Goal: Task Accomplishment & Management: Manage account settings

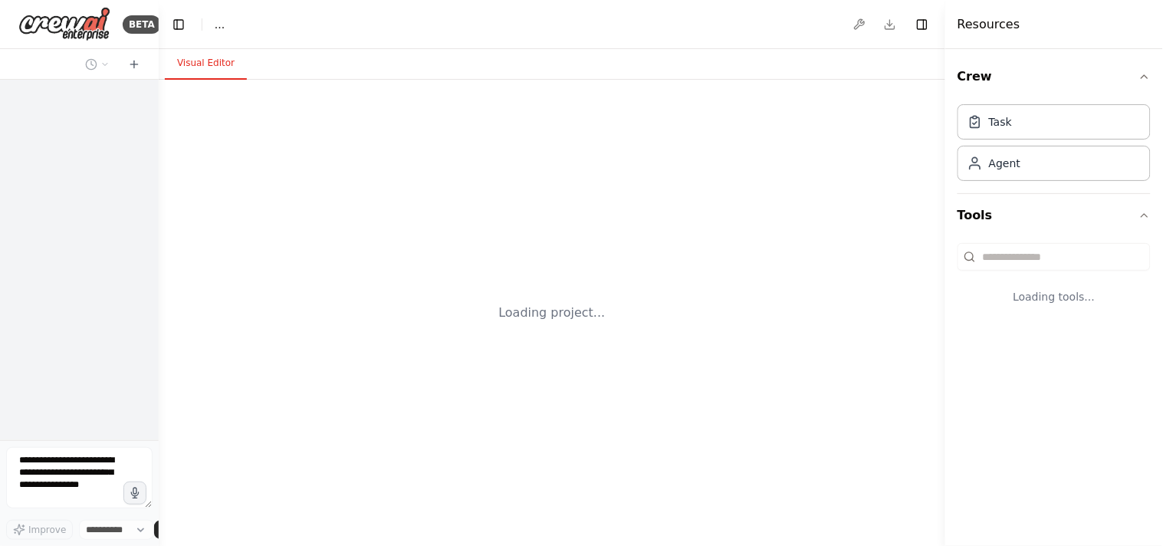
select select "****"
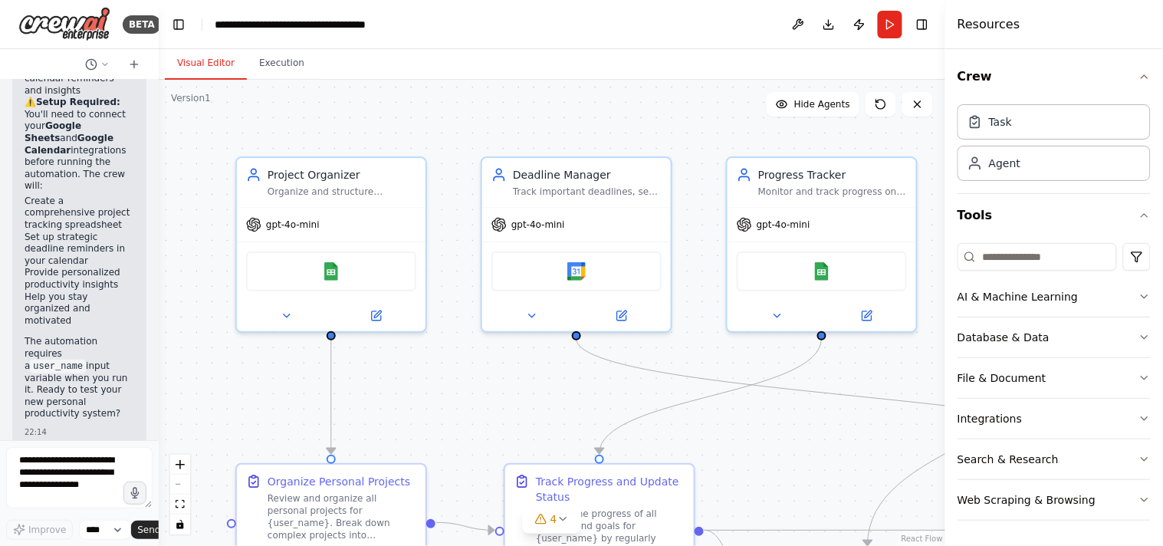
scroll to position [3121, 0]
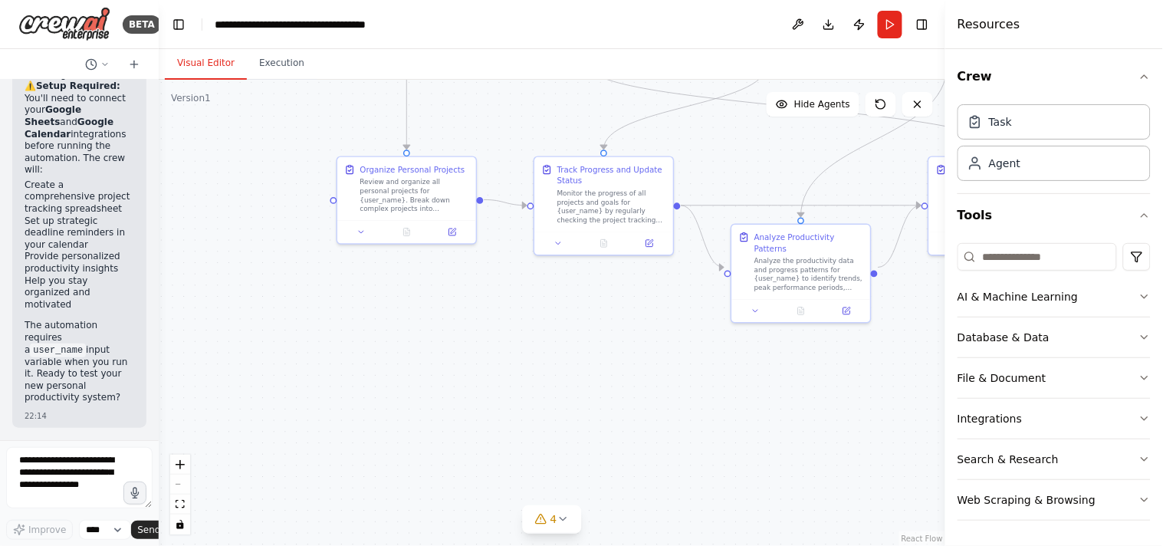
drag, startPoint x: 458, startPoint y: 388, endPoint x: 503, endPoint y: 127, distance: 264.4
click at [503, 127] on div ".deletable-edge-delete-btn { width: 20px; height: 20px; border: 0px solid #ffff…" at bounding box center [552, 313] width 786 height 466
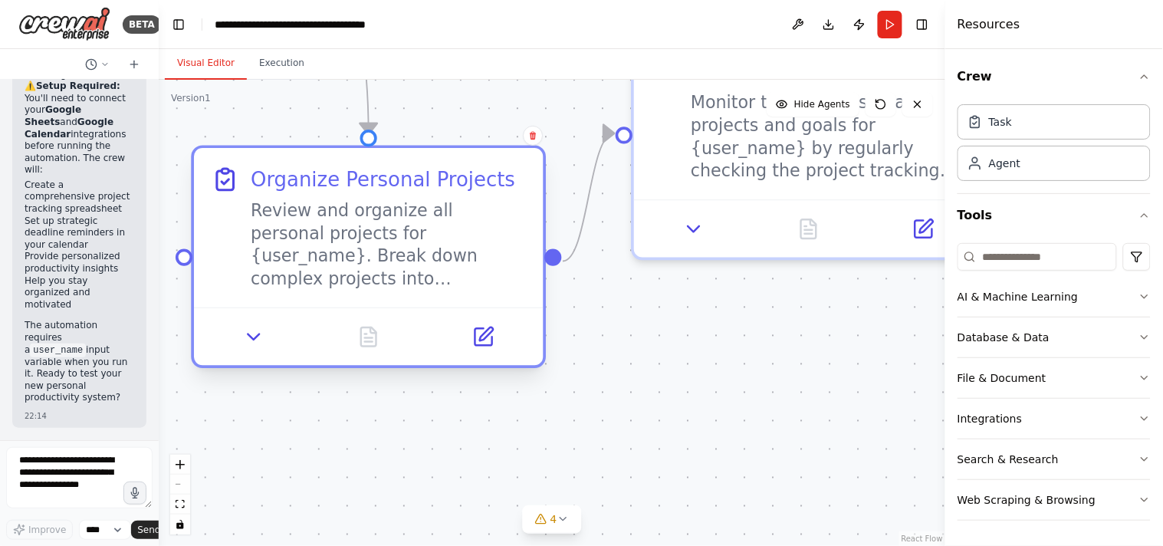
drag, startPoint x: 481, startPoint y: 211, endPoint x: 532, endPoint y: 303, distance: 105.4
click at [532, 303] on div "Organize Personal Projects Review and organize all personal projects for {user_…" at bounding box center [368, 256] width 355 height 223
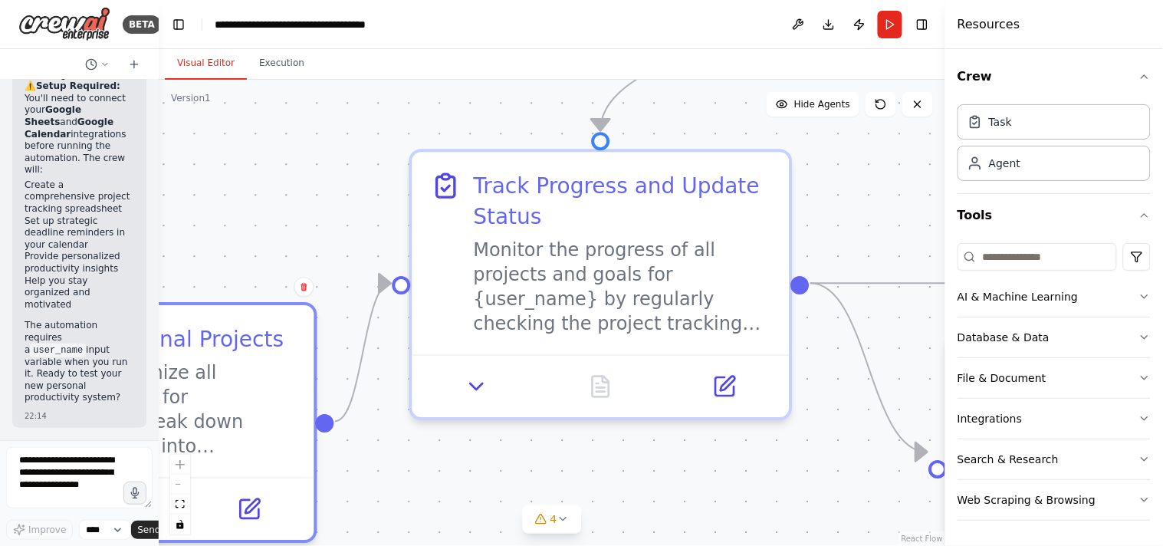
drag, startPoint x: 808, startPoint y: 340, endPoint x: 594, endPoint y: 508, distance: 271.9
click at [594, 508] on div ".deletable-edge-delete-btn { width: 20px; height: 20px; border: 0px solid #ffff…" at bounding box center [552, 313] width 786 height 466
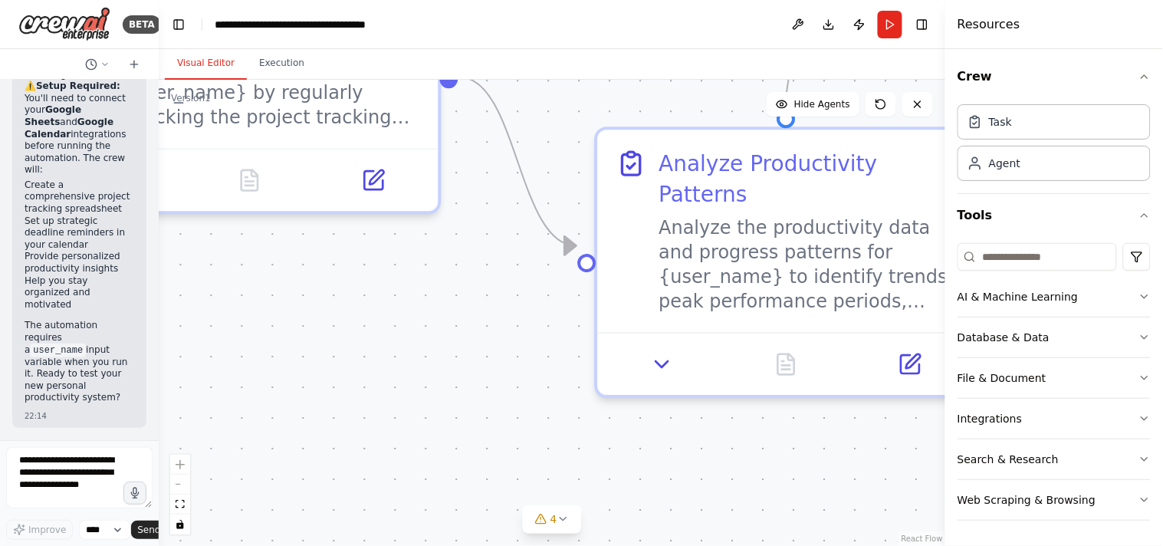
drag, startPoint x: 807, startPoint y: 445, endPoint x: 456, endPoint y: 238, distance: 407.2
click at [456, 238] on div ".deletable-edge-delete-btn { width: 20px; height: 20px; border: 0px solid #ffff…" at bounding box center [552, 313] width 786 height 466
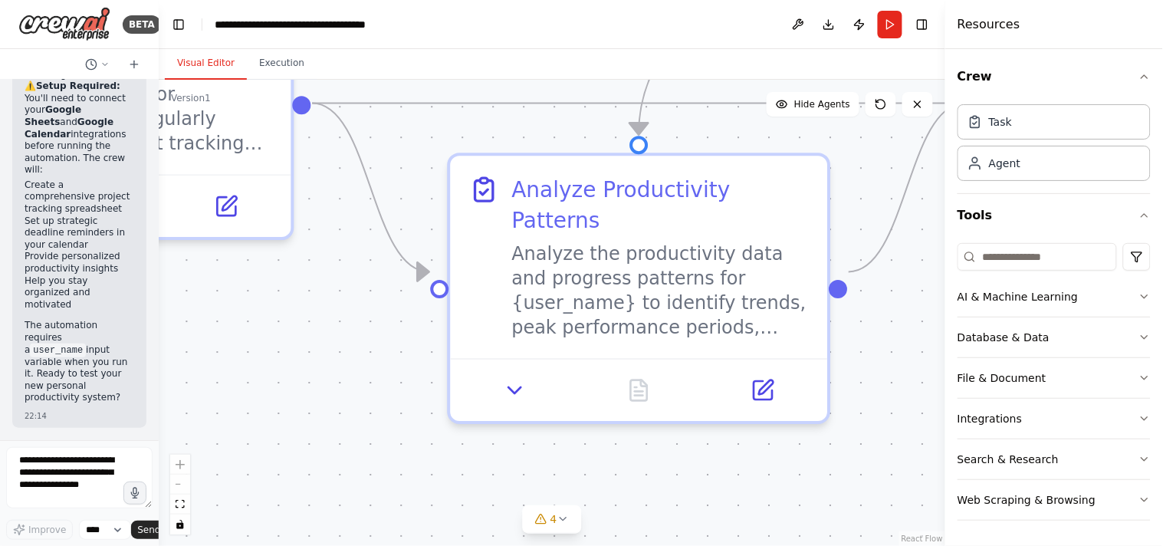
drag, startPoint x: 659, startPoint y: 371, endPoint x: 512, endPoint y: 397, distance: 149.5
click at [512, 397] on div ".deletable-edge-delete-btn { width: 20px; height: 20px; border: 0px solid #ffff…" at bounding box center [552, 313] width 786 height 466
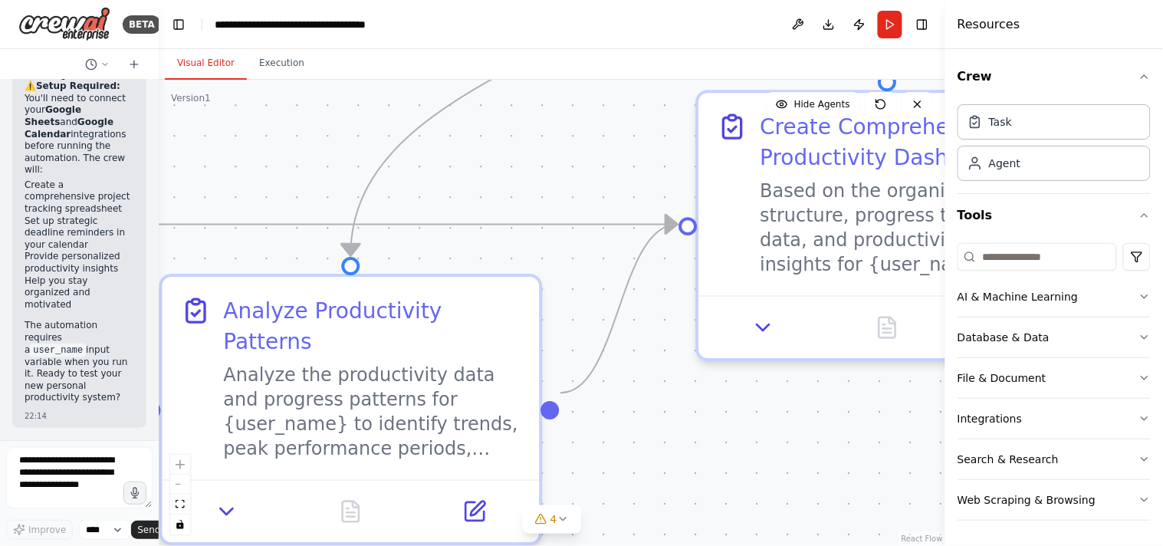
drag, startPoint x: 883, startPoint y: 304, endPoint x: 595, endPoint y: 425, distance: 312.6
click at [595, 425] on div ".deletable-edge-delete-btn { width: 20px; height: 20px; border: 0px solid #ffff…" at bounding box center [552, 313] width 786 height 466
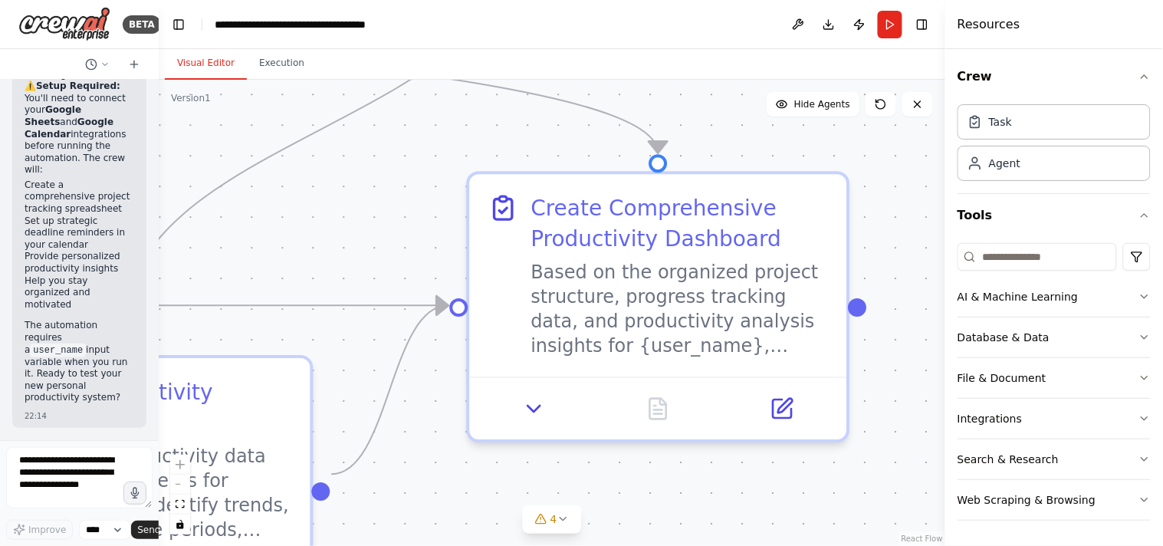
drag, startPoint x: 935, startPoint y: 362, endPoint x: 706, endPoint y: 443, distance: 243.2
click at [706, 443] on div ".deletable-edge-delete-btn { width: 20px; height: 20px; border: 0px solid #ffff…" at bounding box center [552, 313] width 786 height 466
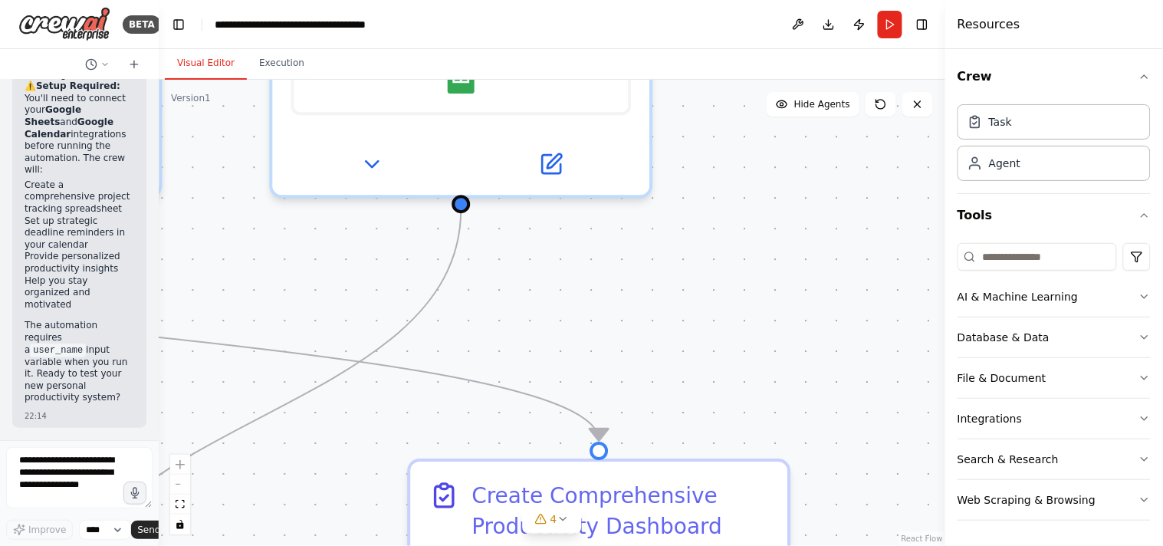
drag, startPoint x: 895, startPoint y: 190, endPoint x: 836, endPoint y: 478, distance: 293.5
click at [836, 478] on div ".deletable-edge-delete-btn { width: 20px; height: 20px; border: 0px solid #ffff…" at bounding box center [552, 313] width 786 height 466
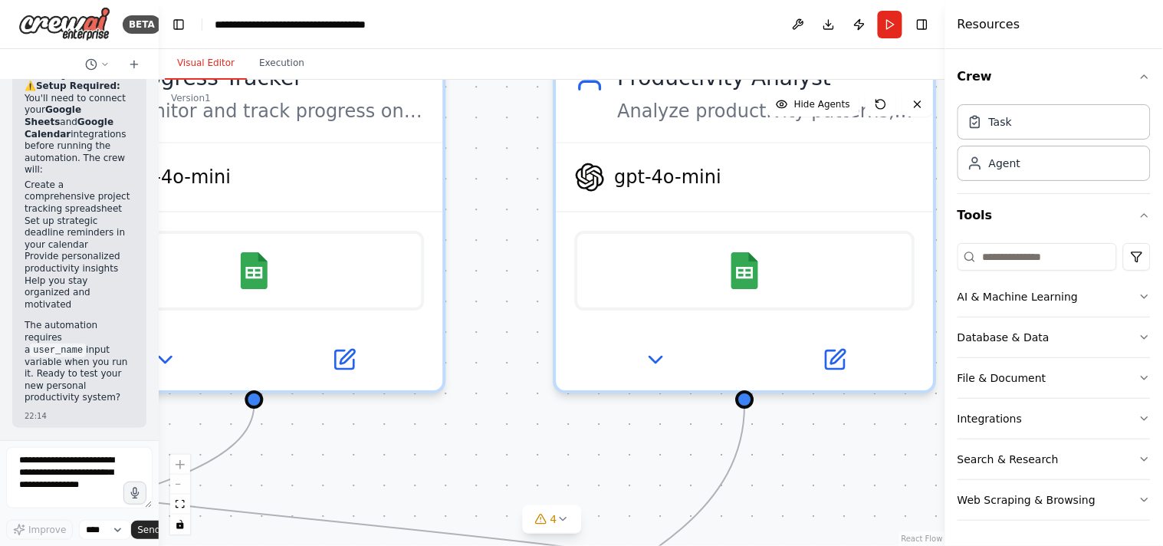
drag, startPoint x: 599, startPoint y: 376, endPoint x: 883, endPoint y: 572, distance: 344.5
click at [883, 545] on html "BETA Create a crew that helps organize your personal projects, sets reminders f…" at bounding box center [581, 330] width 1163 height 661
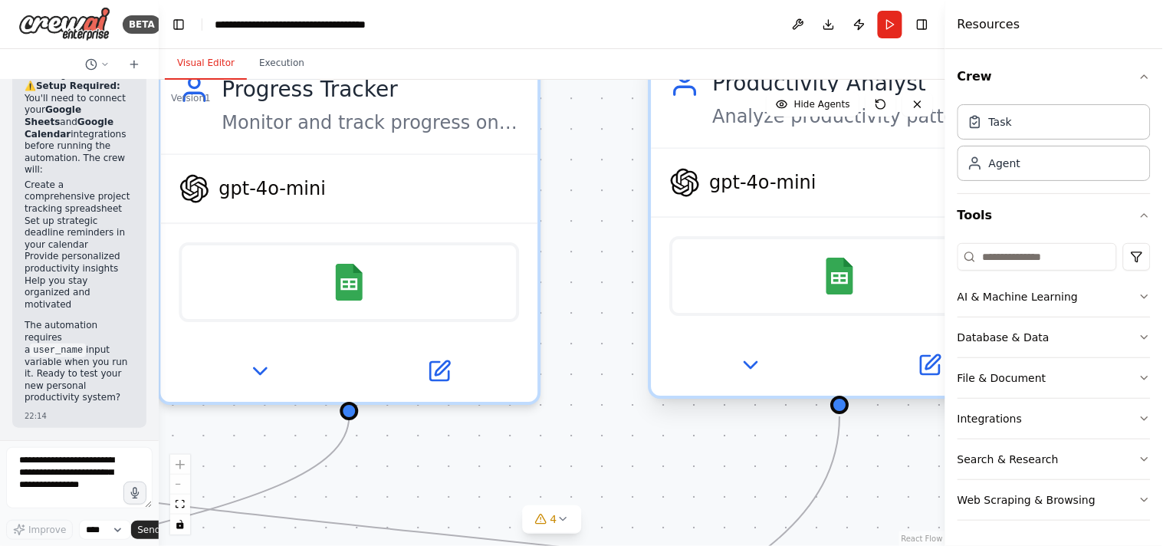
drag, startPoint x: 478, startPoint y: 414, endPoint x: 709, endPoint y: 389, distance: 232.0
click at [709, 389] on div ".deletable-edge-delete-btn { width: 20px; height: 20px; border: 0px solid #ffff…" at bounding box center [552, 313] width 786 height 466
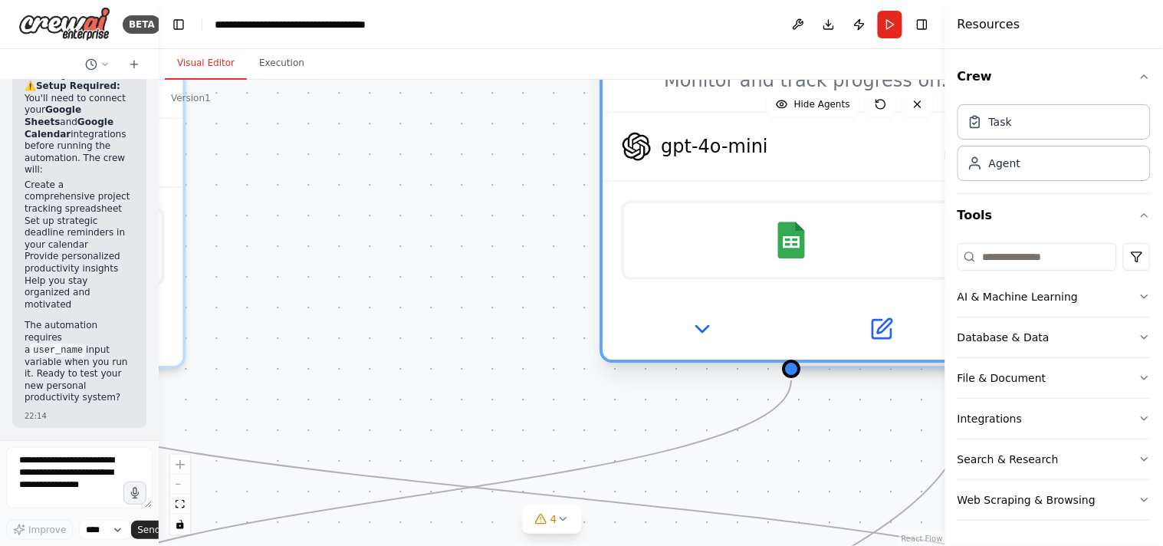
drag, startPoint x: 638, startPoint y: 297, endPoint x: 798, endPoint y: 296, distance: 160.2
click at [798, 296] on div "gpt-4o-mini Google Sheets" at bounding box center [791, 235] width 377 height 248
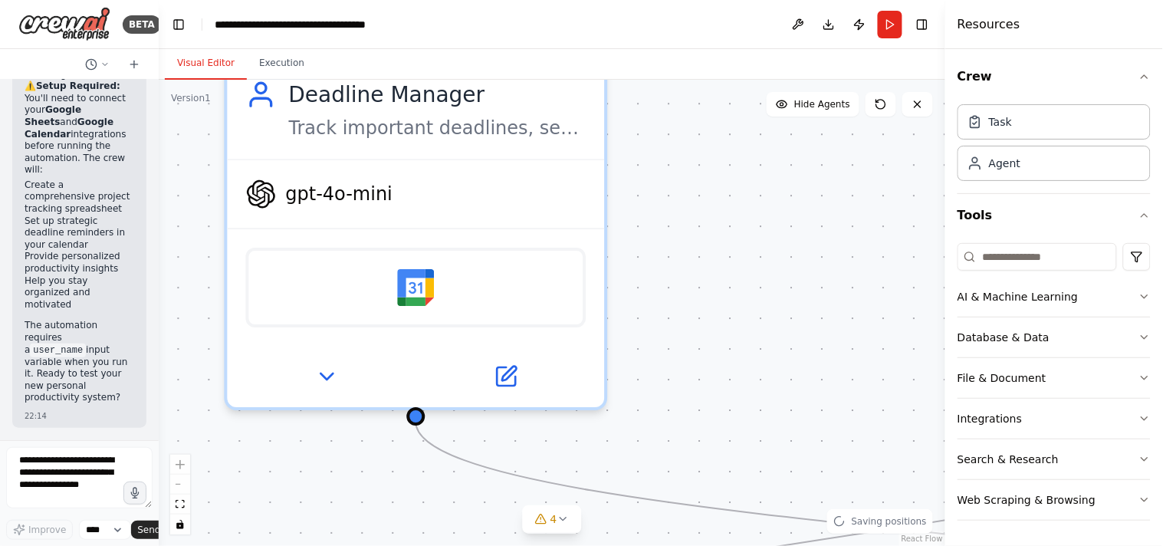
drag, startPoint x: 379, startPoint y: 242, endPoint x: 801, endPoint y: 284, distance: 423.6
click at [801, 284] on div ".deletable-edge-delete-btn { width: 20px; height: 20px; border: 0px solid #ffff…" at bounding box center [552, 313] width 786 height 466
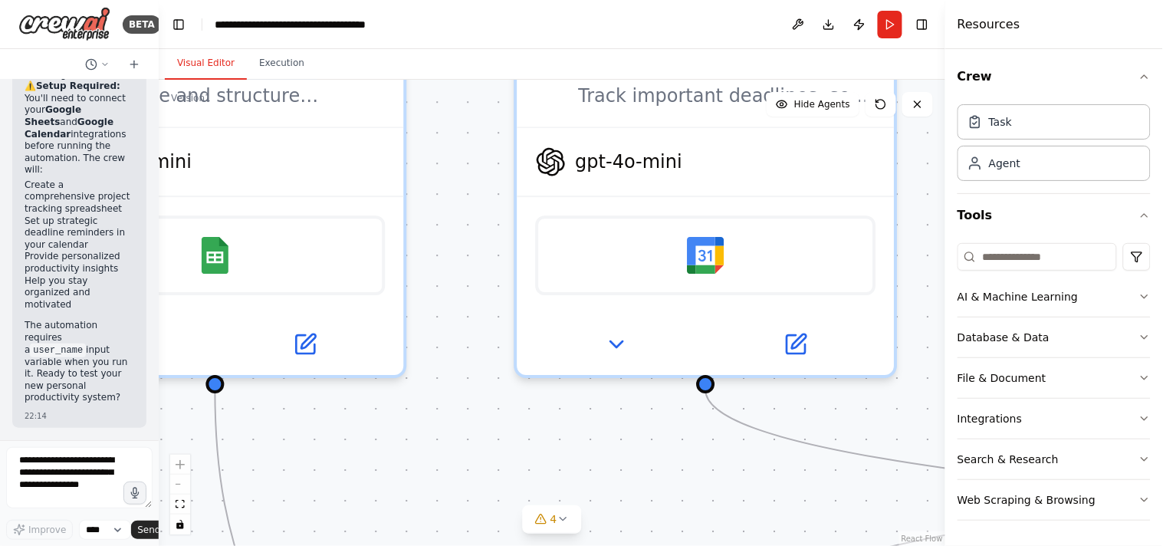
drag, startPoint x: 633, startPoint y: 259, endPoint x: 923, endPoint y: 227, distance: 291.5
click at [923, 227] on div ".deletable-edge-delete-btn { width: 20px; height: 20px; border: 0px solid #ffff…" at bounding box center [552, 313] width 786 height 466
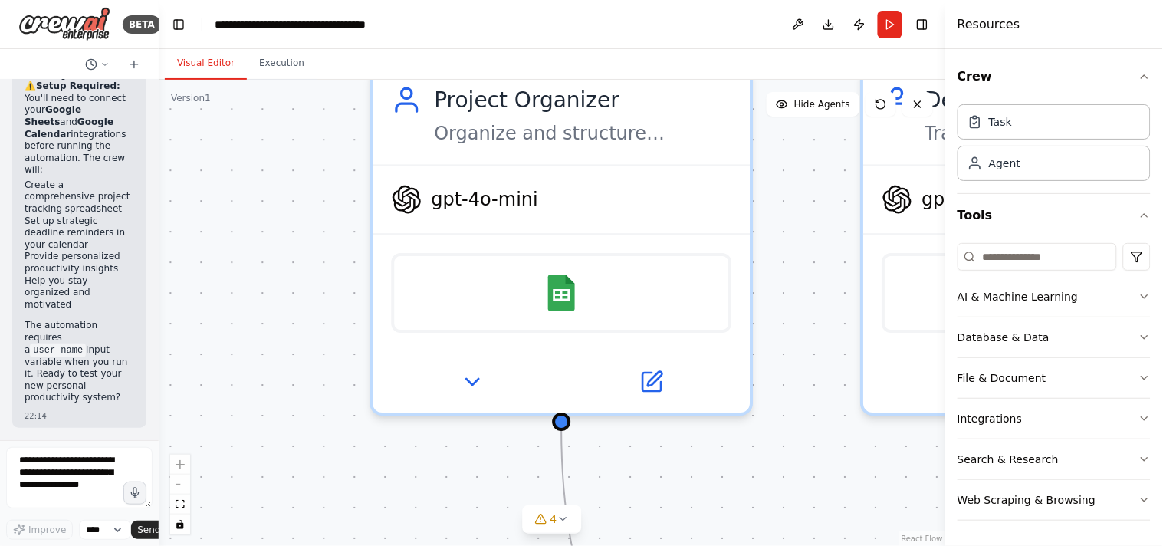
drag, startPoint x: 507, startPoint y: 273, endPoint x: 783, endPoint y: 264, distance: 276.9
click at [783, 264] on div ".deletable-edge-delete-btn { width: 20px; height: 20px; border: 0px solid #ffff…" at bounding box center [552, 313] width 786 height 466
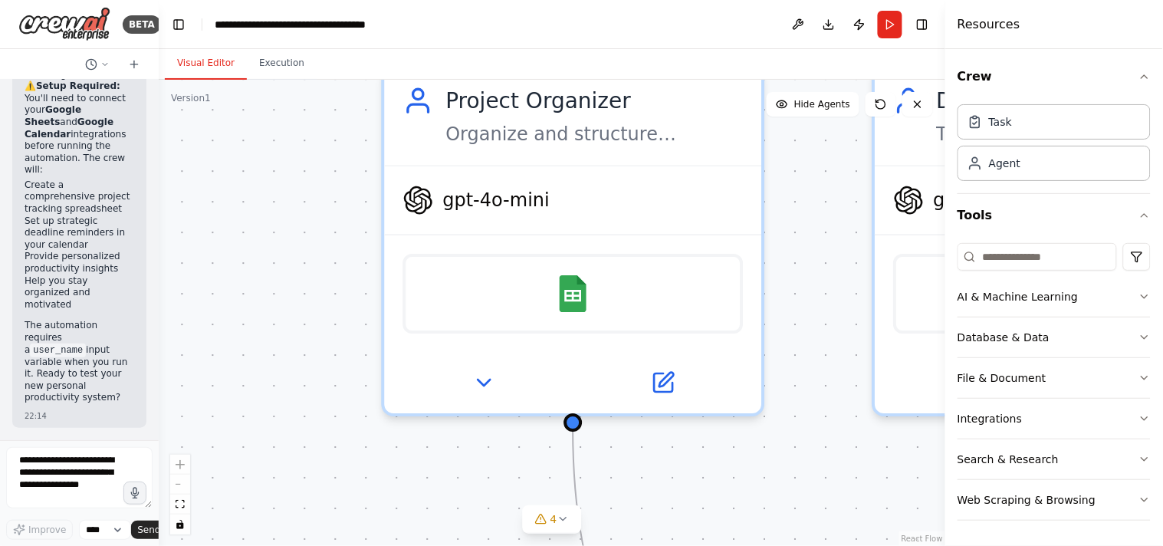
drag, startPoint x: 159, startPoint y: 205, endPoint x: 253, endPoint y: 209, distance: 93.6
click at [253, 209] on div ".deletable-edge-delete-btn { width: 20px; height: 20px; border: 0px solid #ffff…" at bounding box center [552, 313] width 786 height 466
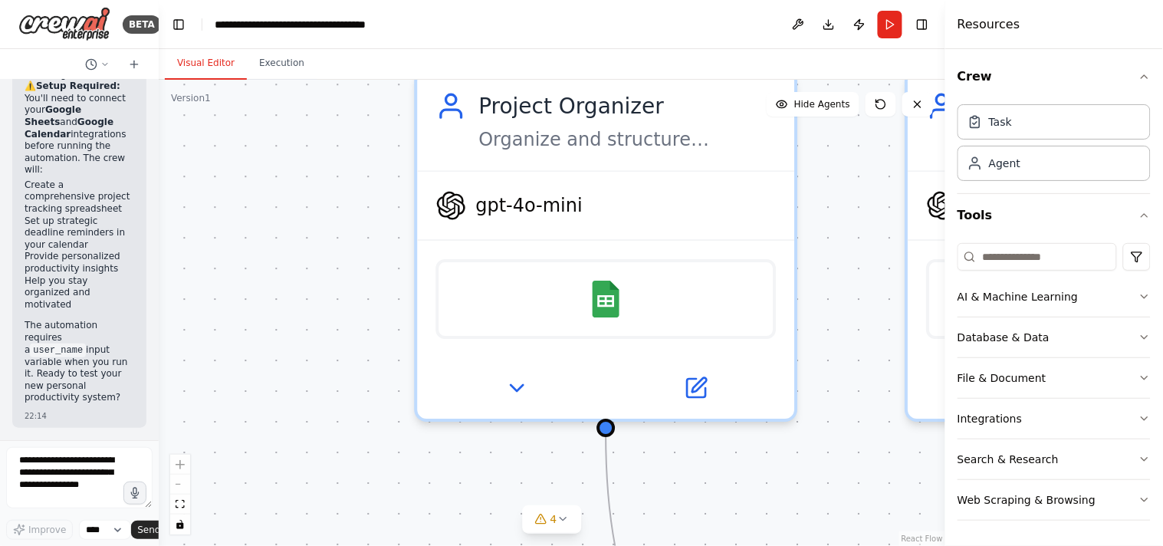
drag, startPoint x: 253, startPoint y: 209, endPoint x: 204, endPoint y: 211, distance: 49.1
click at [204, 211] on div ".deletable-edge-delete-btn { width: 20px; height: 20px; border: 0px solid #ffff…" at bounding box center [552, 313] width 786 height 466
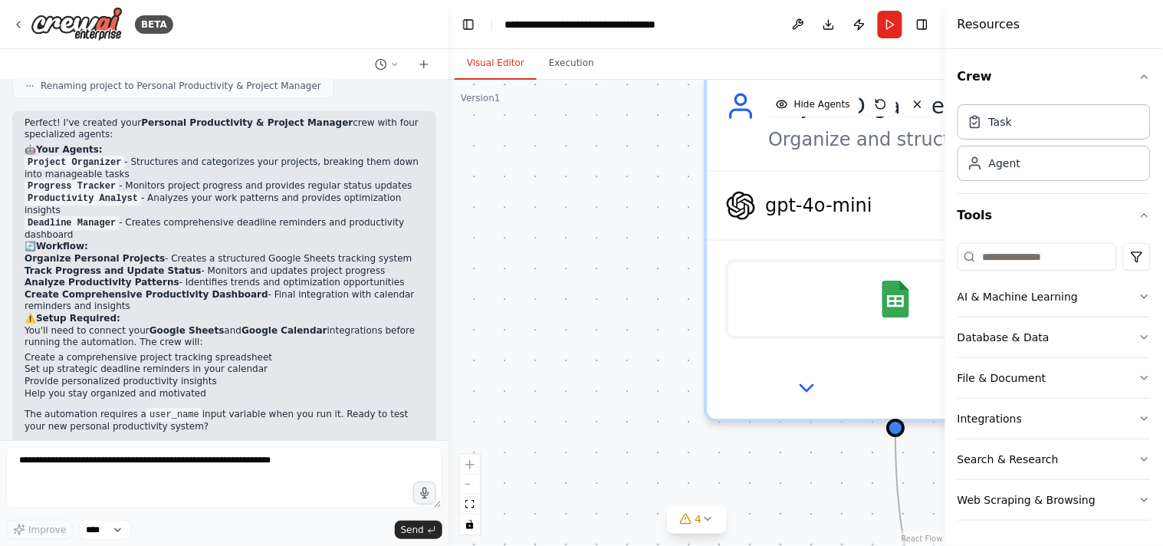
scroll to position [1495, 0]
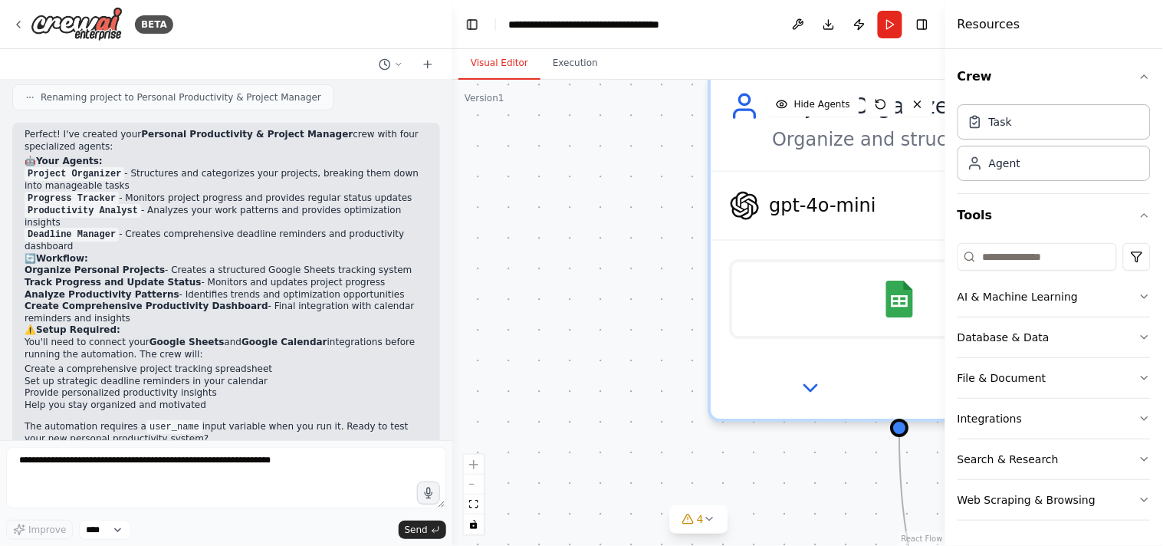
drag, startPoint x: 155, startPoint y: 216, endPoint x: 452, endPoint y: 236, distance: 298.1
click at [452, 236] on div "BETA Create a crew that helps organize your personal projects, sets reminders f…" at bounding box center [581, 273] width 1163 height 546
click at [120, 527] on select "****" at bounding box center [105, 530] width 52 height 20
click at [800, 23] on button at bounding box center [798, 25] width 25 height 28
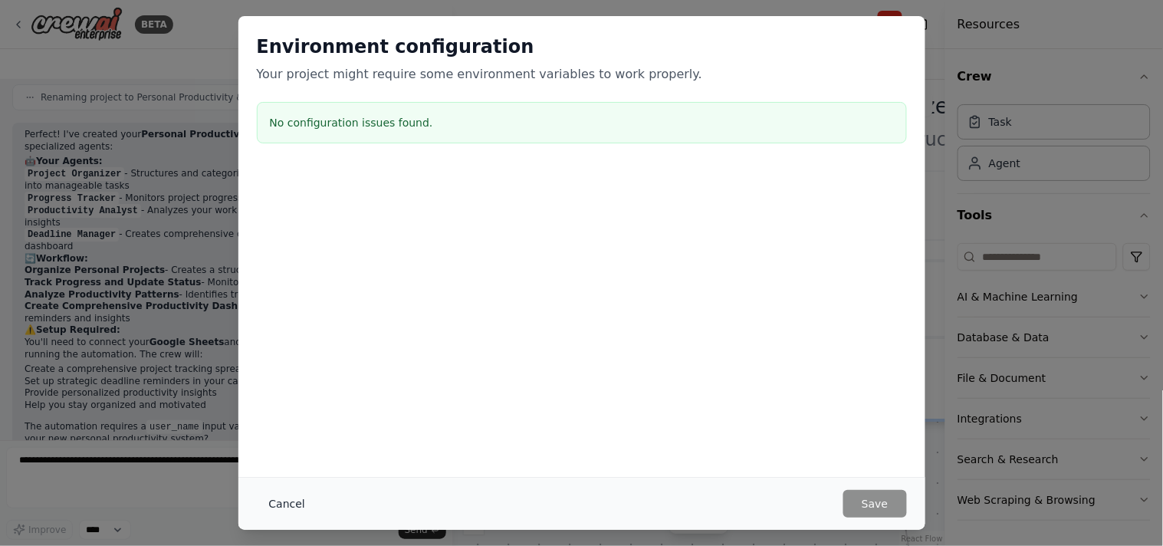
click at [308, 501] on button "Cancel" at bounding box center [287, 504] width 61 height 28
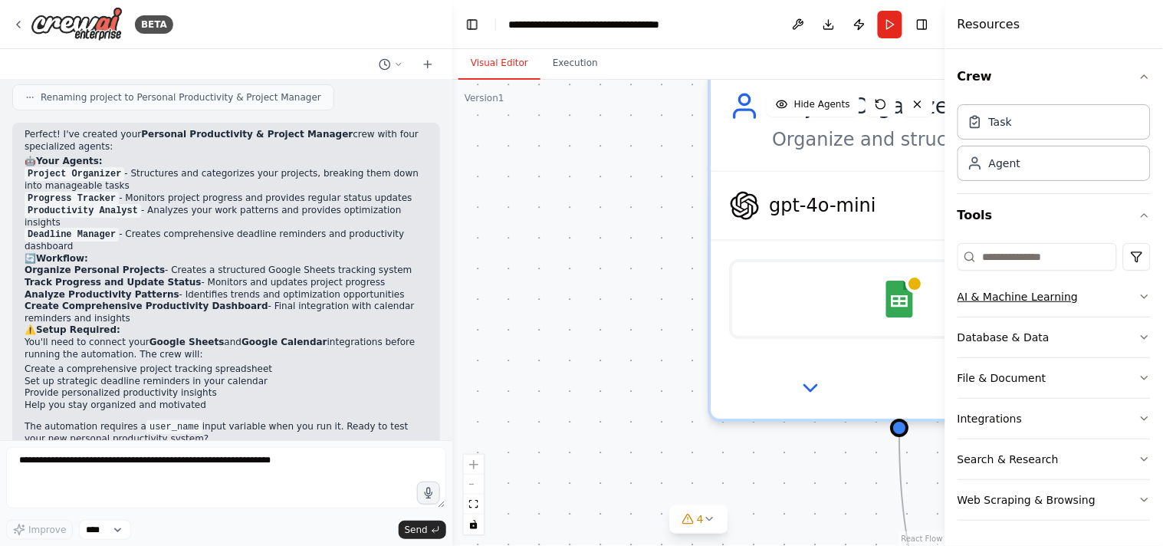
click at [1143, 294] on icon "button" at bounding box center [1144, 297] width 12 height 12
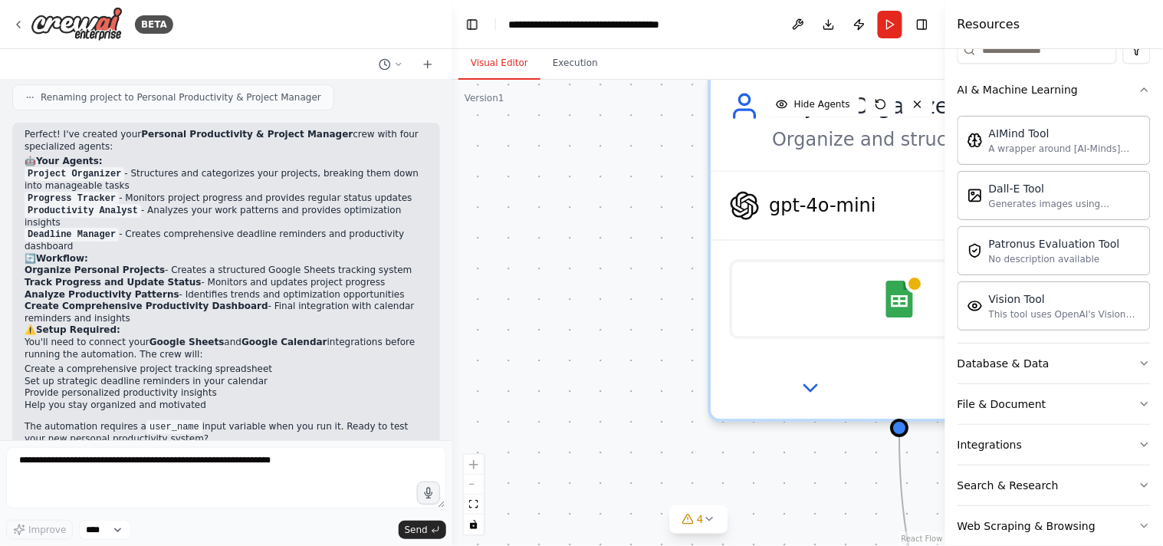
scroll to position [233, 0]
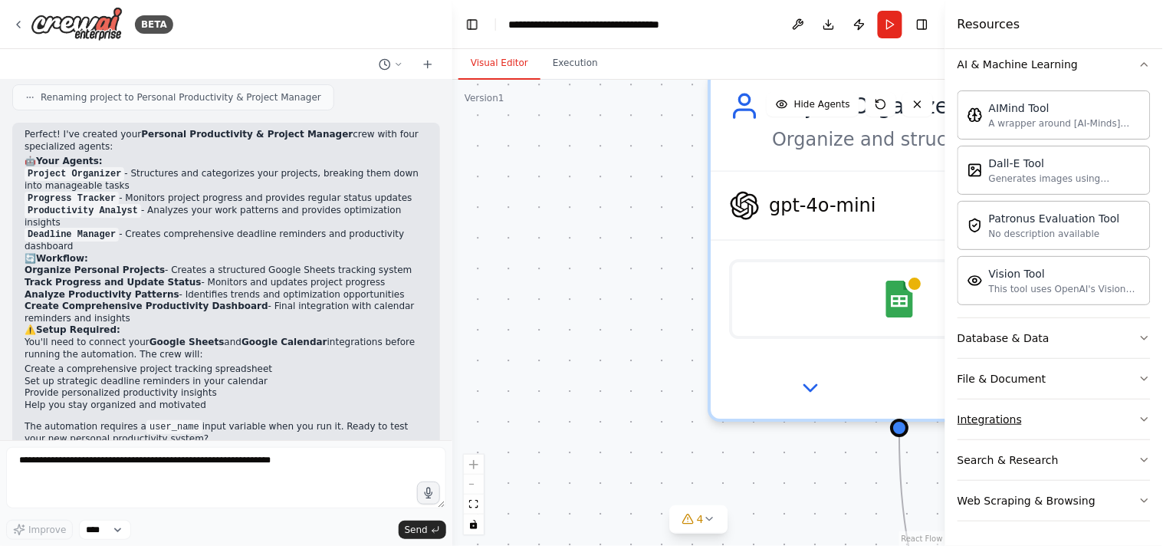
click at [1112, 410] on button "Integrations" at bounding box center [1053, 419] width 193 height 40
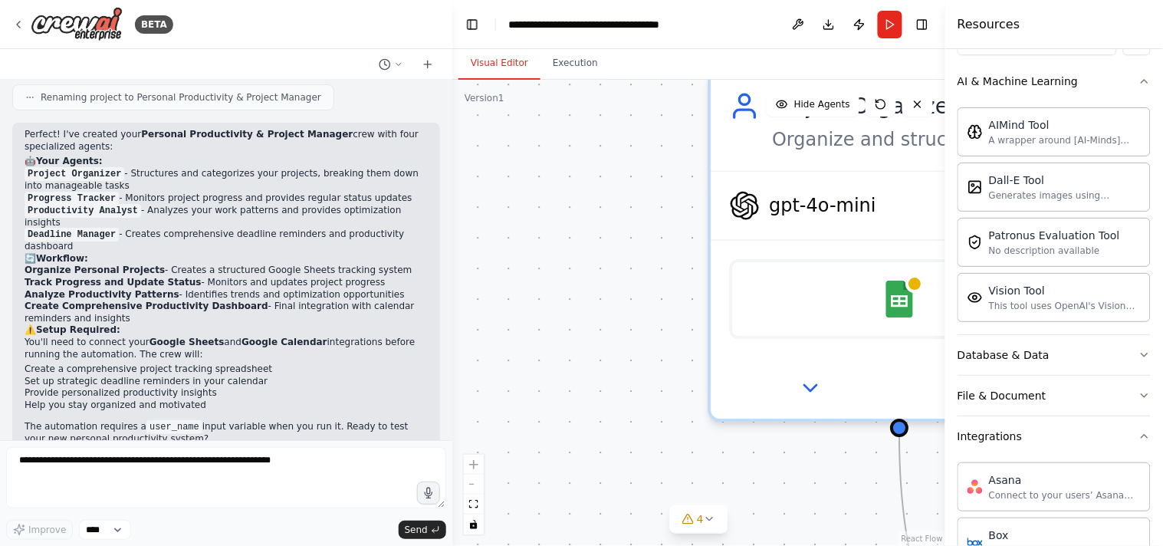
scroll to position [0, 0]
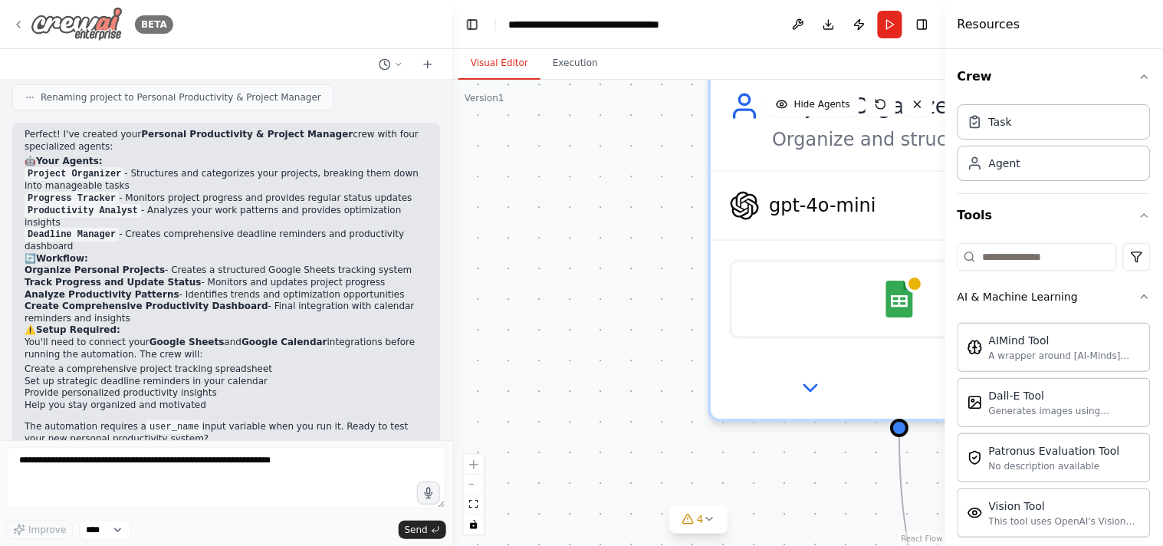
click at [18, 27] on icon at bounding box center [18, 24] width 12 height 12
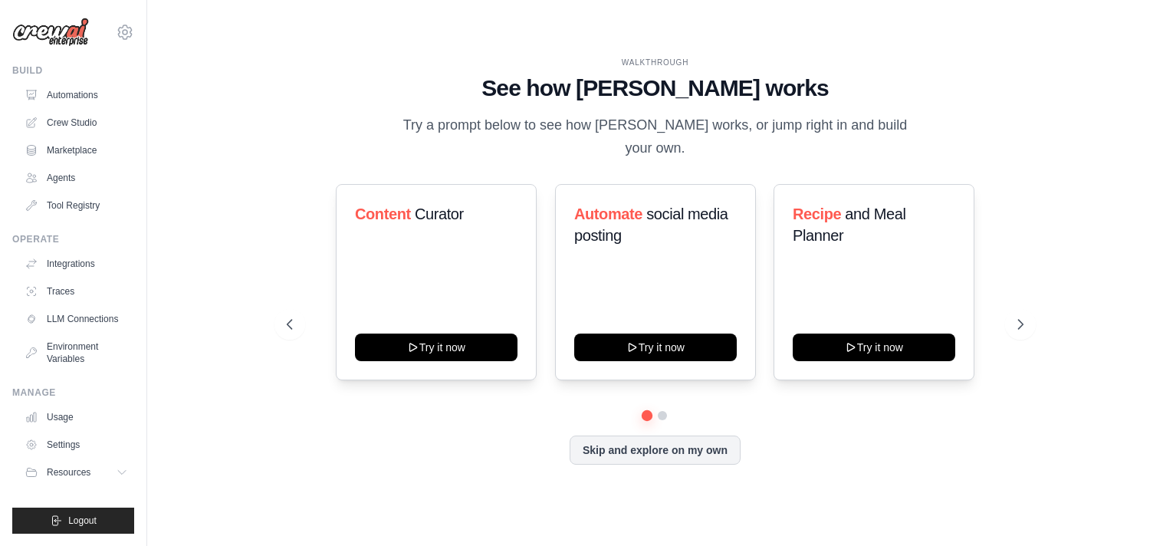
click at [70, 319] on link "LLM Connections" at bounding box center [76, 319] width 116 height 25
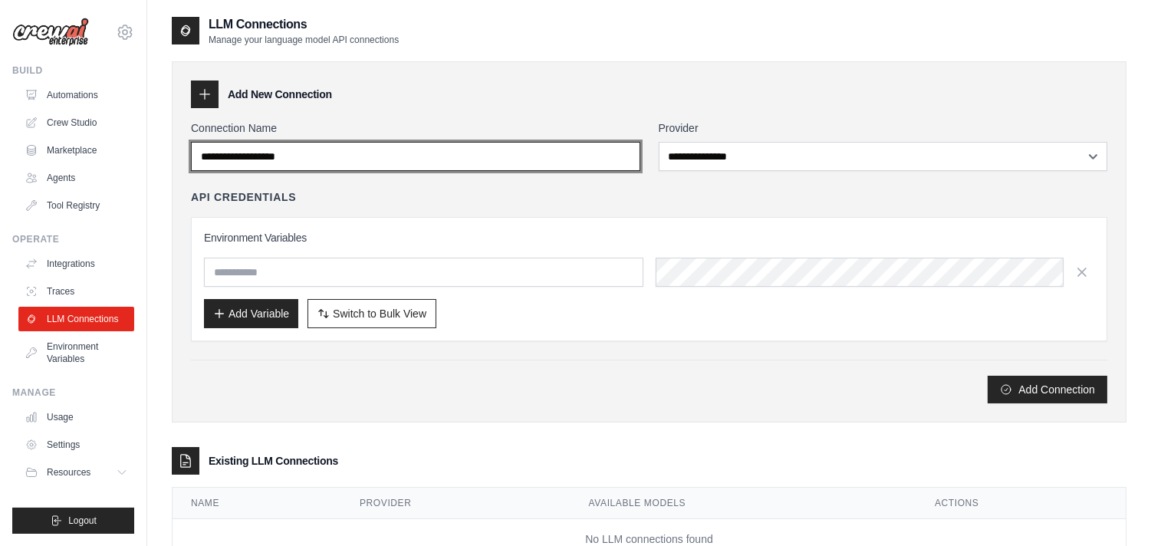
click at [530, 151] on input "Connection Name" at bounding box center [415, 156] width 449 height 29
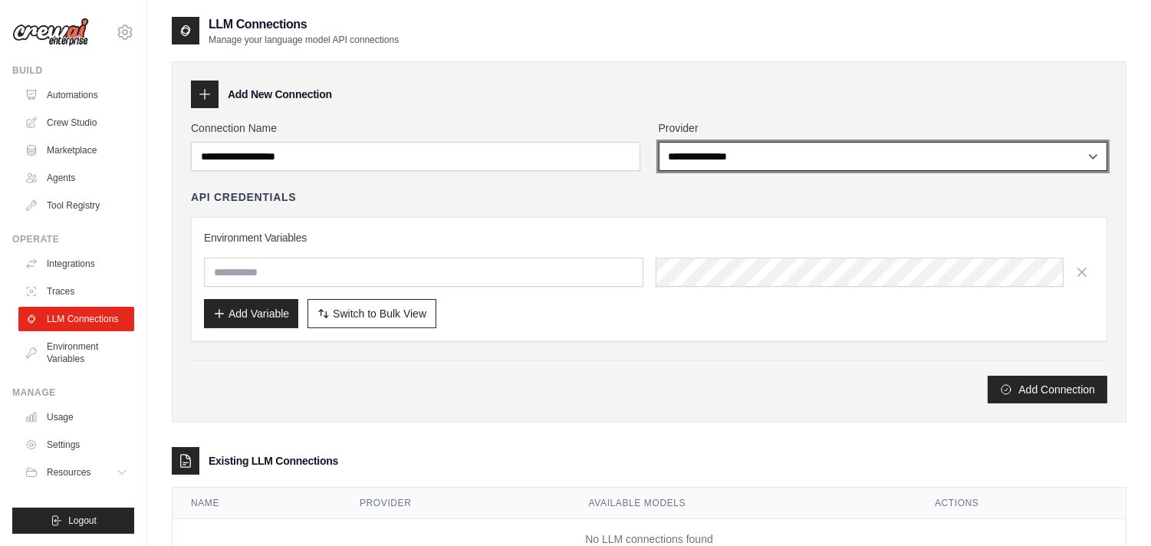
click at [761, 159] on select "**********" at bounding box center [882, 156] width 448 height 29
select select "******"
click at [658, 142] on select "**********" at bounding box center [882, 156] width 448 height 29
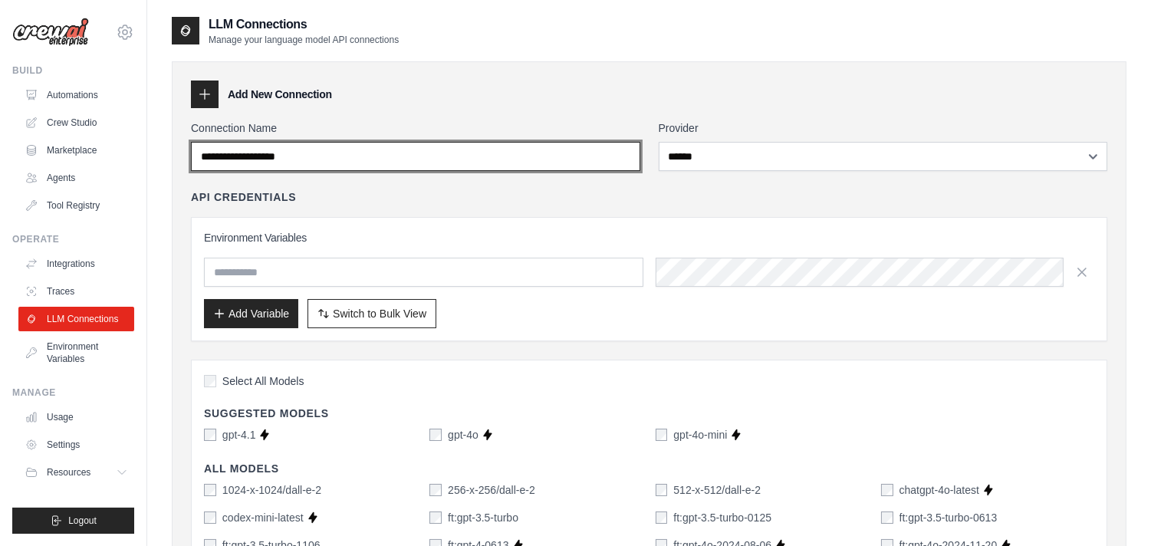
click at [414, 155] on input "Connection Name" at bounding box center [415, 156] width 449 height 29
click at [414, 156] on input "Connection Name" at bounding box center [415, 156] width 449 height 29
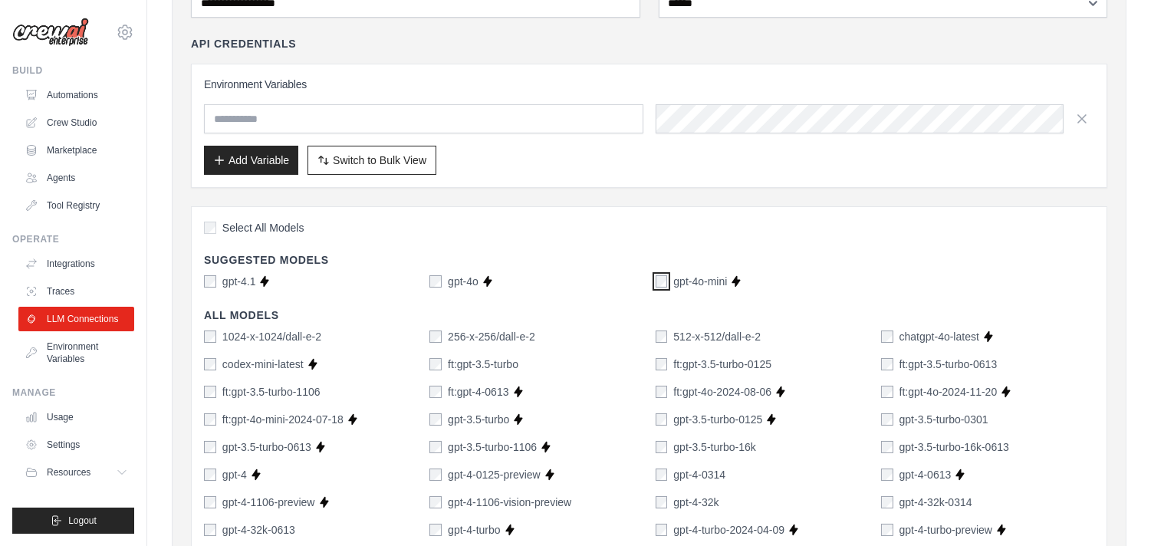
scroll to position [85, 0]
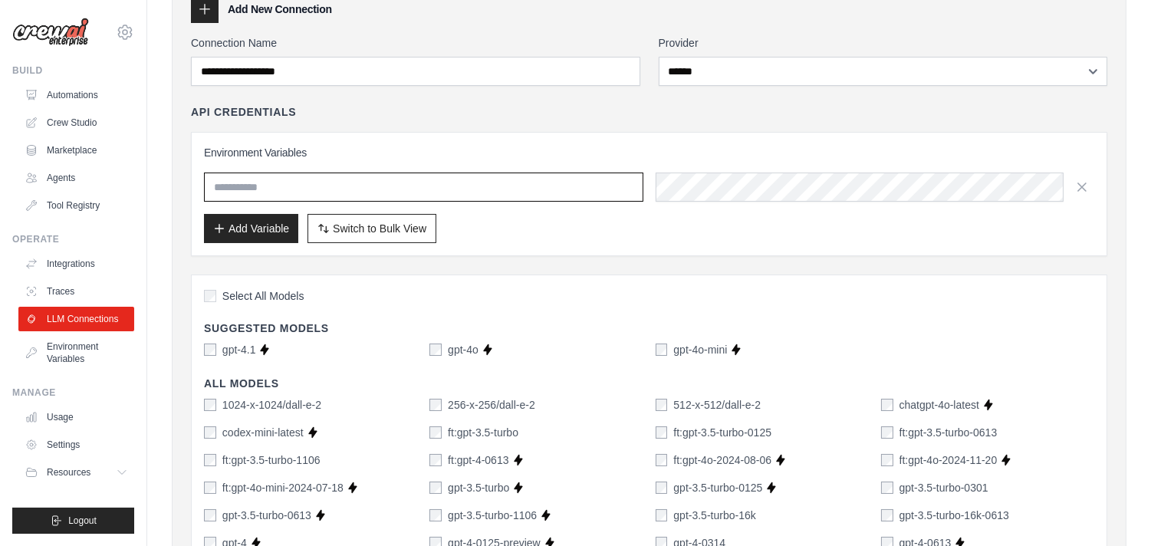
click at [389, 197] on input "text" at bounding box center [423, 186] width 439 height 29
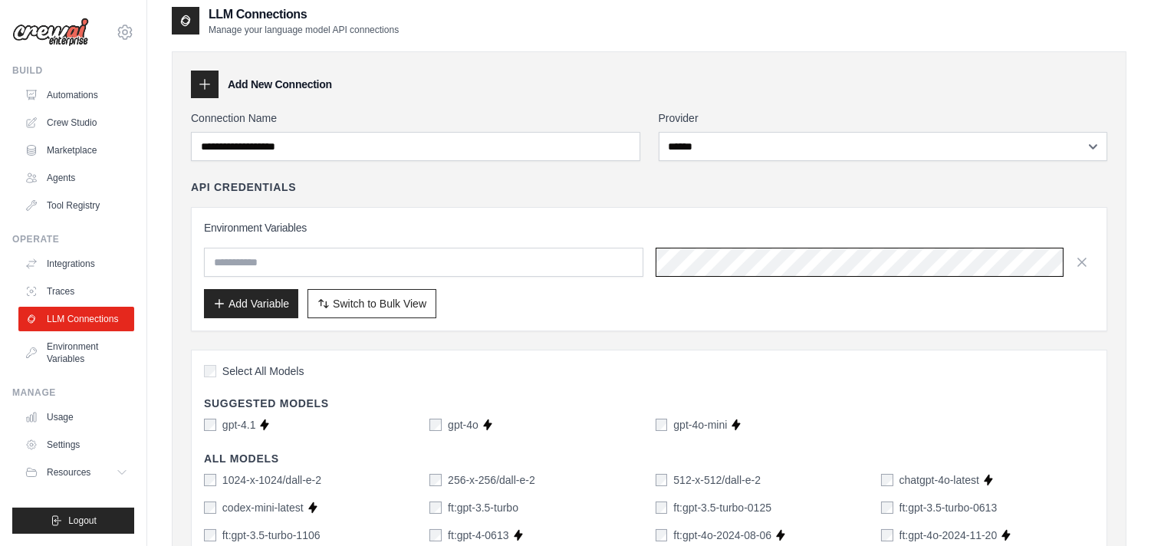
scroll to position [0, 0]
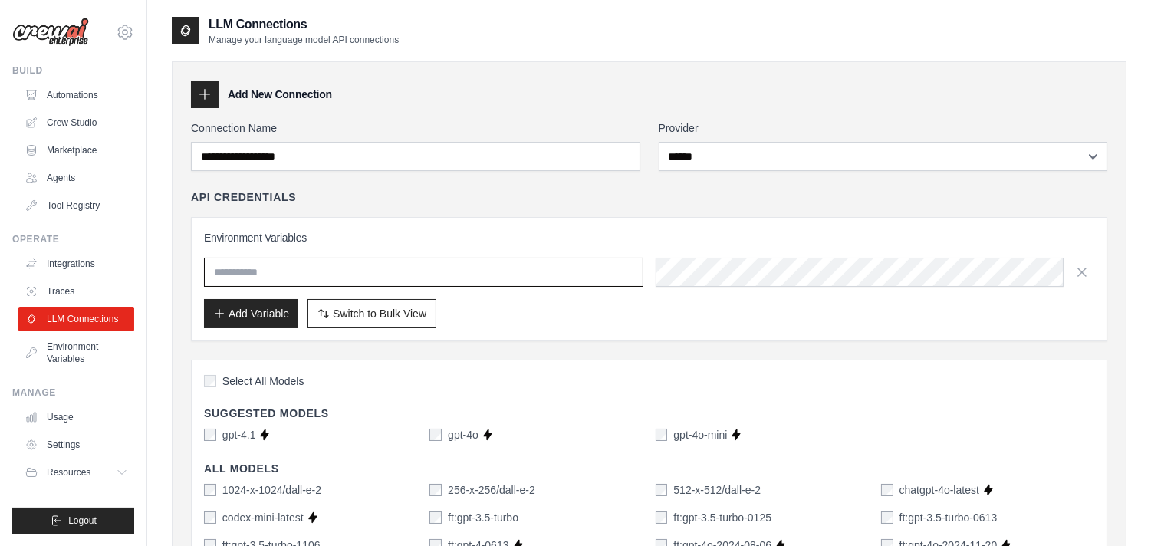
click at [336, 268] on input "text" at bounding box center [423, 272] width 439 height 29
paste input "**********"
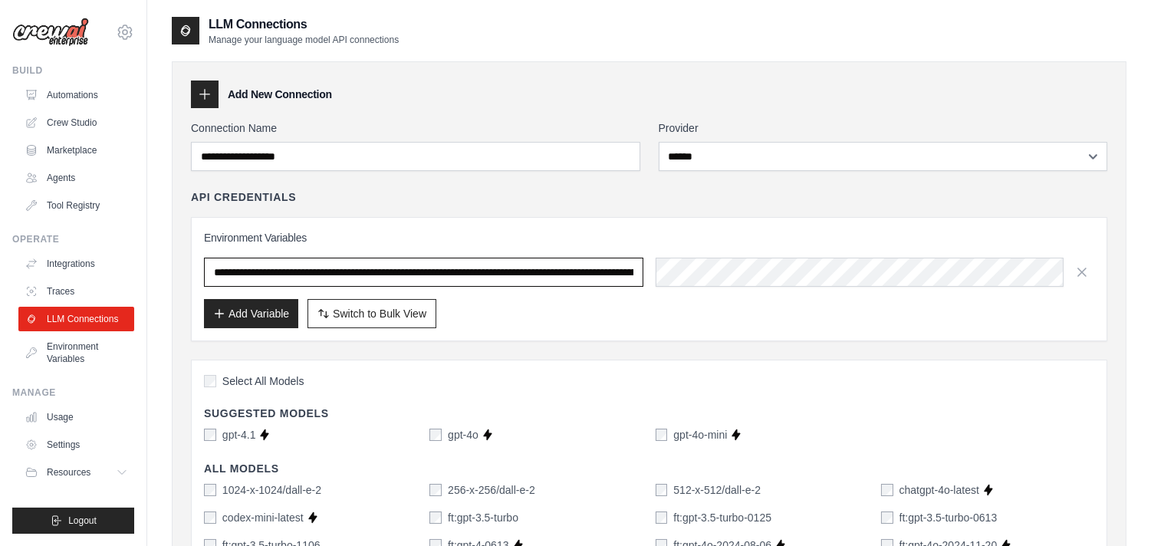
scroll to position [0, 548]
type input "**********"
click at [94, 343] on link "Environment Variables" at bounding box center [78, 352] width 116 height 37
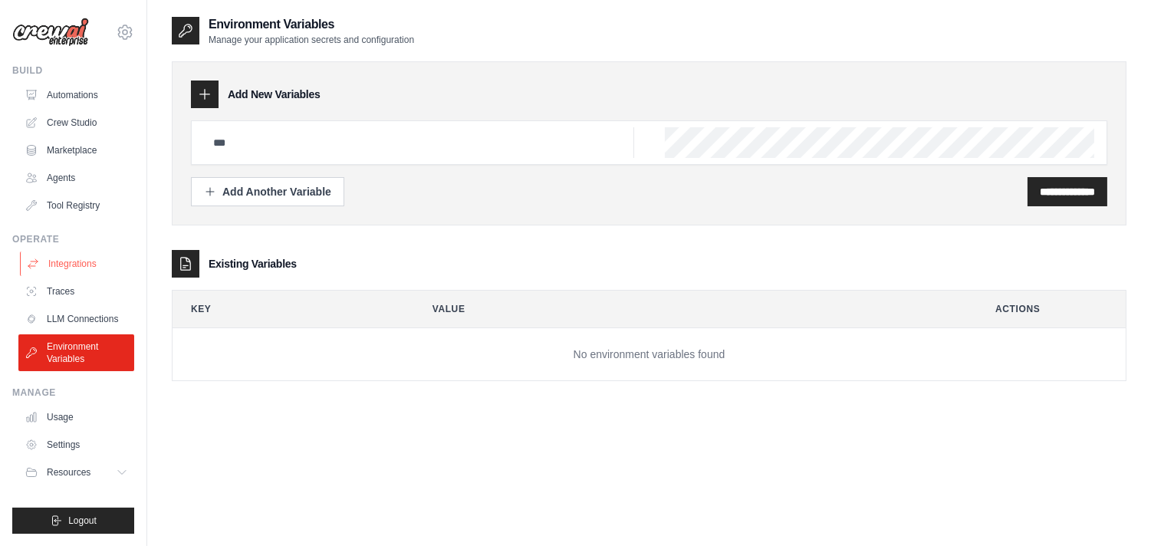
click at [73, 256] on link "Integrations" at bounding box center [78, 263] width 116 height 25
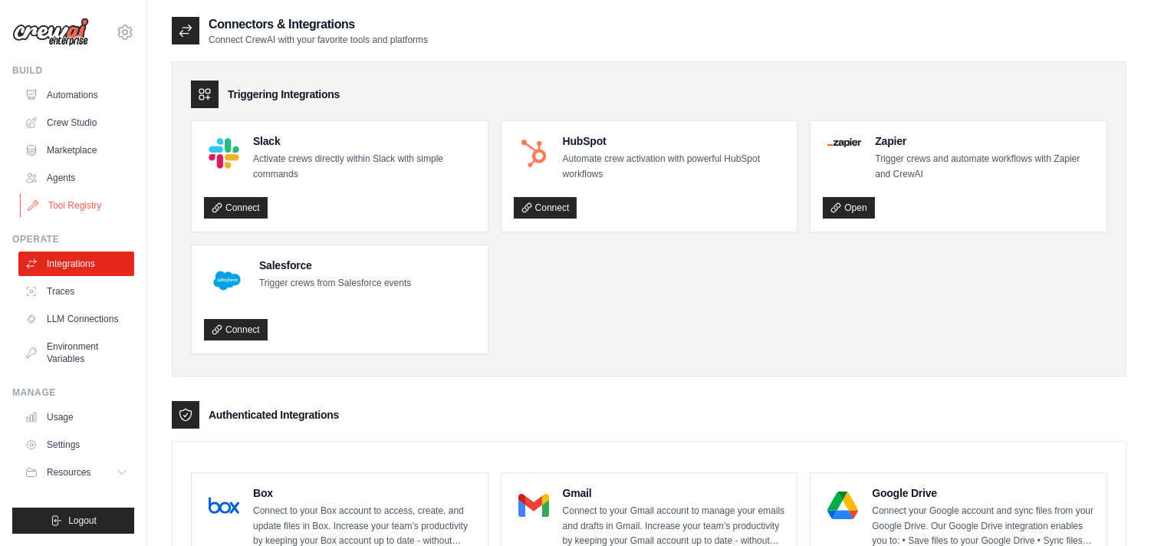
click at [67, 199] on link "Tool Registry" at bounding box center [78, 205] width 116 height 25
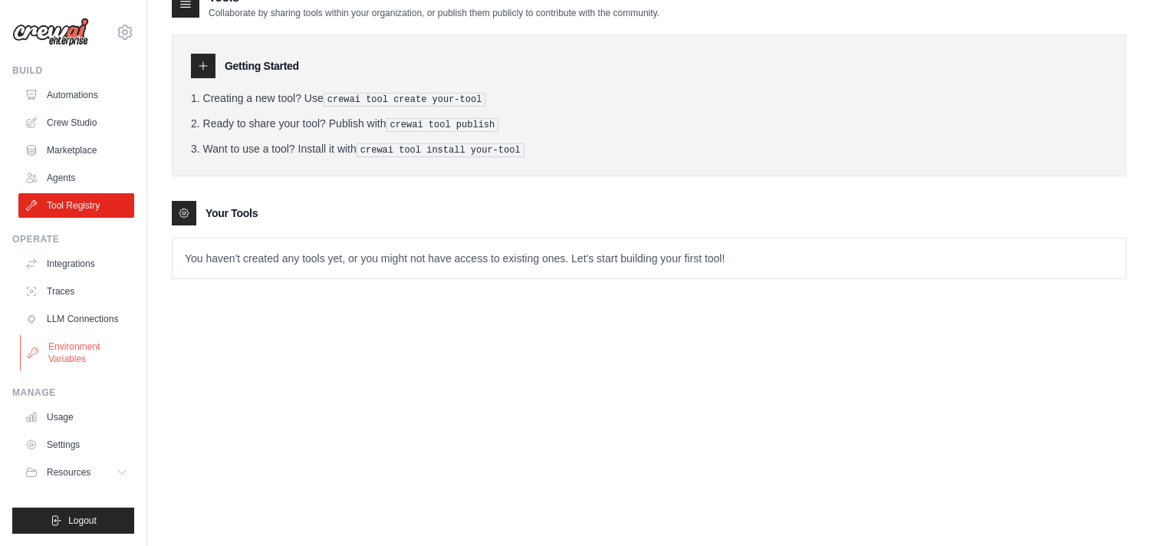
scroll to position [31, 0]
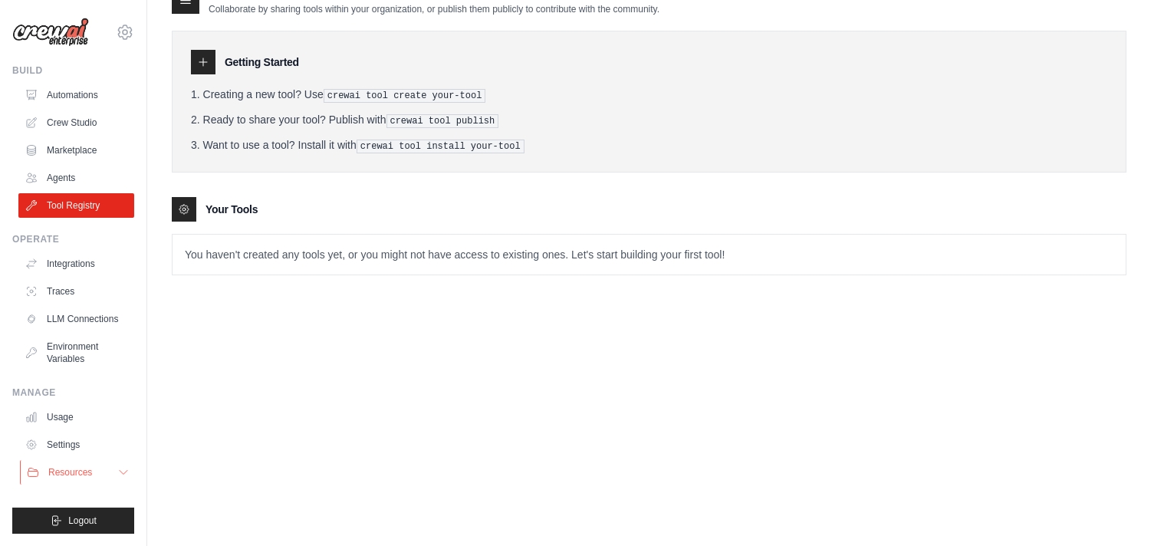
click at [129, 476] on button "Resources" at bounding box center [78, 472] width 116 height 25
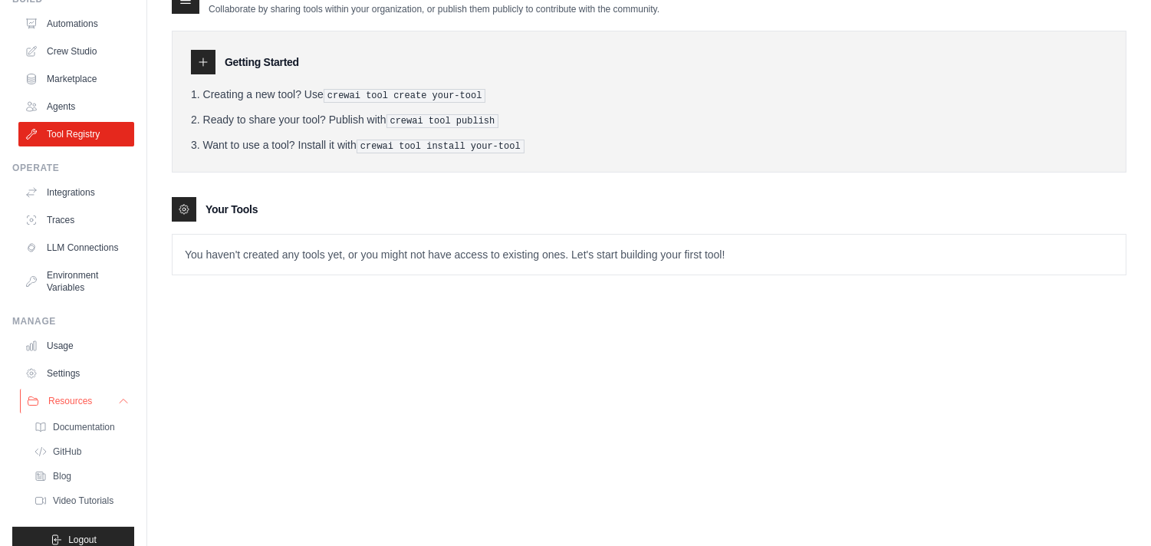
scroll to position [102, 0]
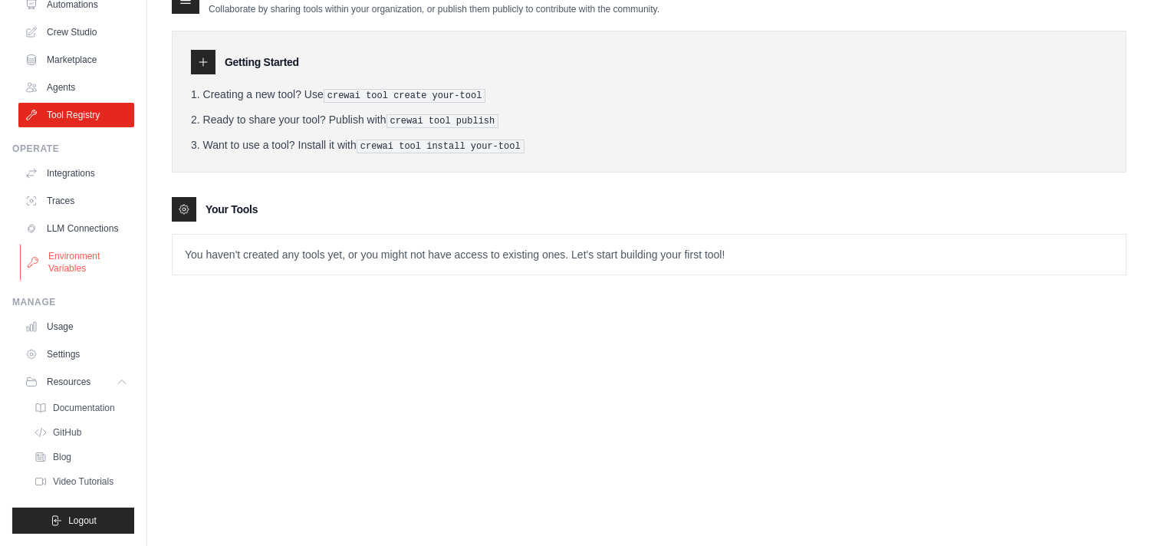
click at [74, 264] on link "Environment Variables" at bounding box center [78, 262] width 116 height 37
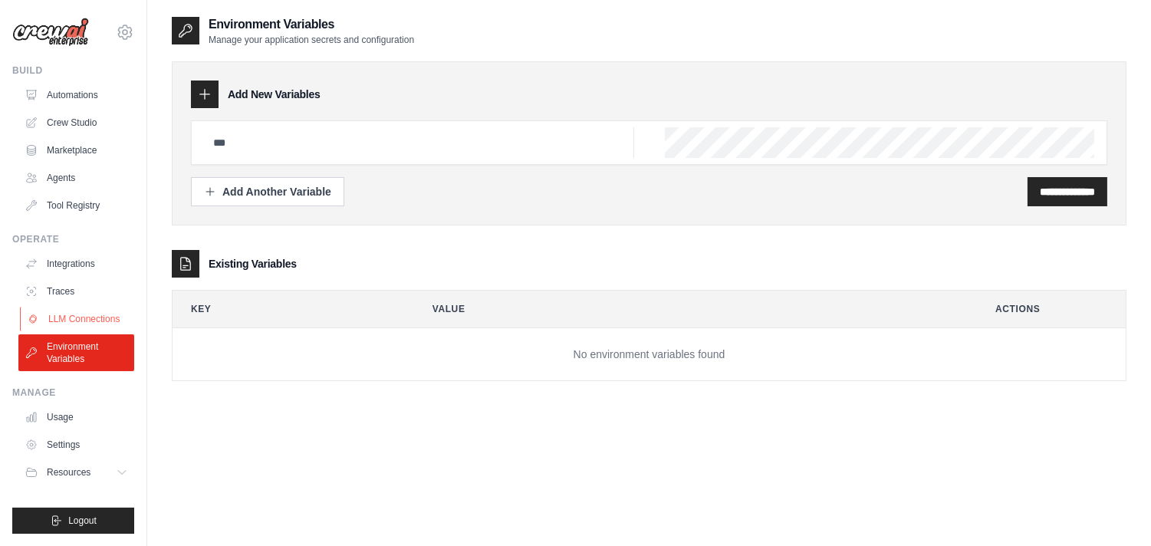
click at [86, 312] on link "LLM Connections" at bounding box center [78, 319] width 116 height 25
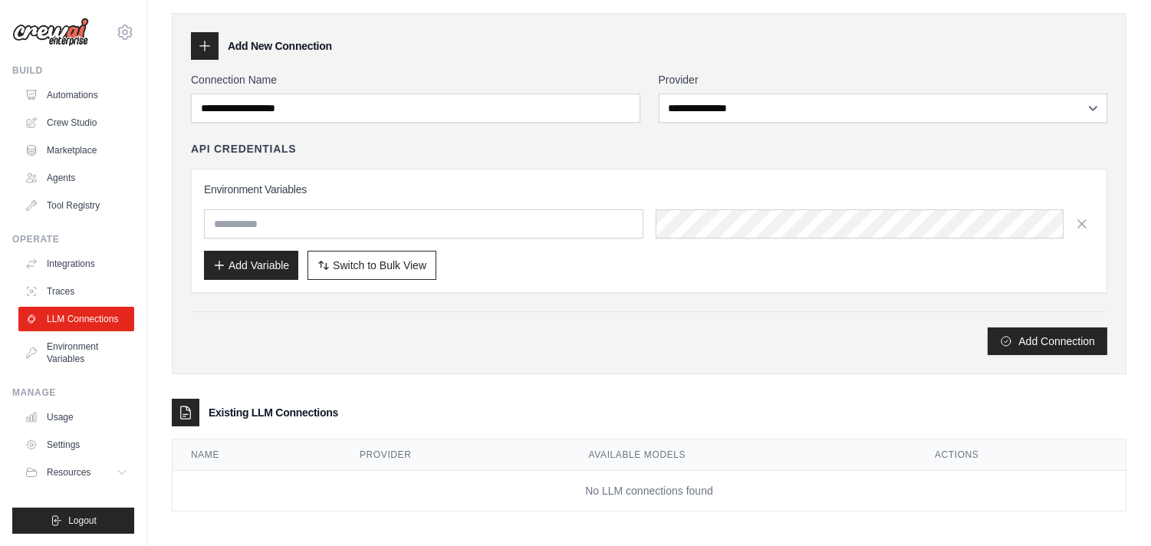
scroll to position [54, 0]
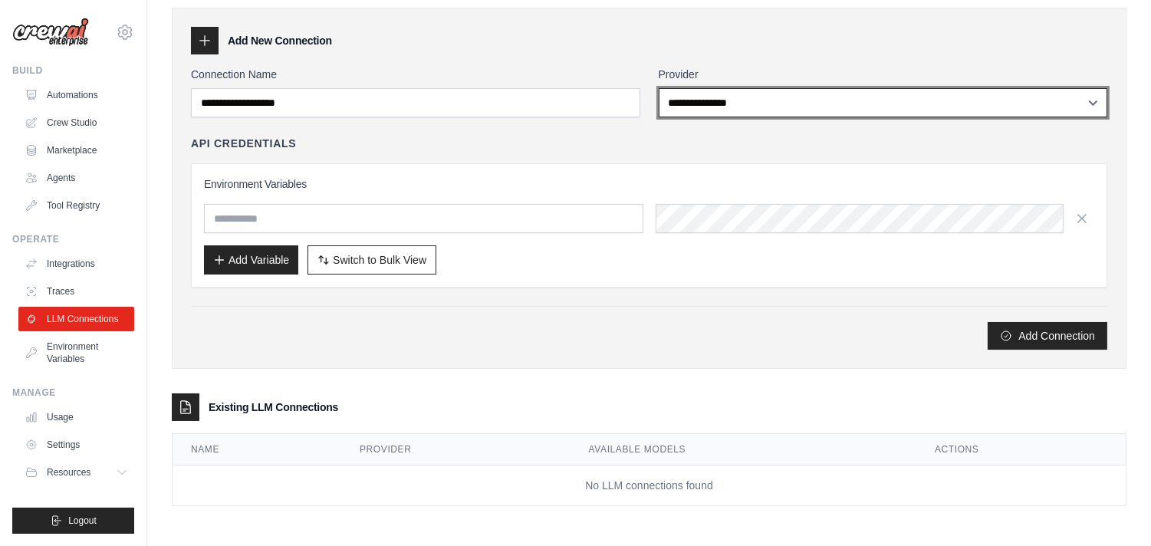
click at [717, 108] on select "**********" at bounding box center [882, 102] width 448 height 29
select select "******"
click at [658, 88] on select "**********" at bounding box center [882, 102] width 448 height 29
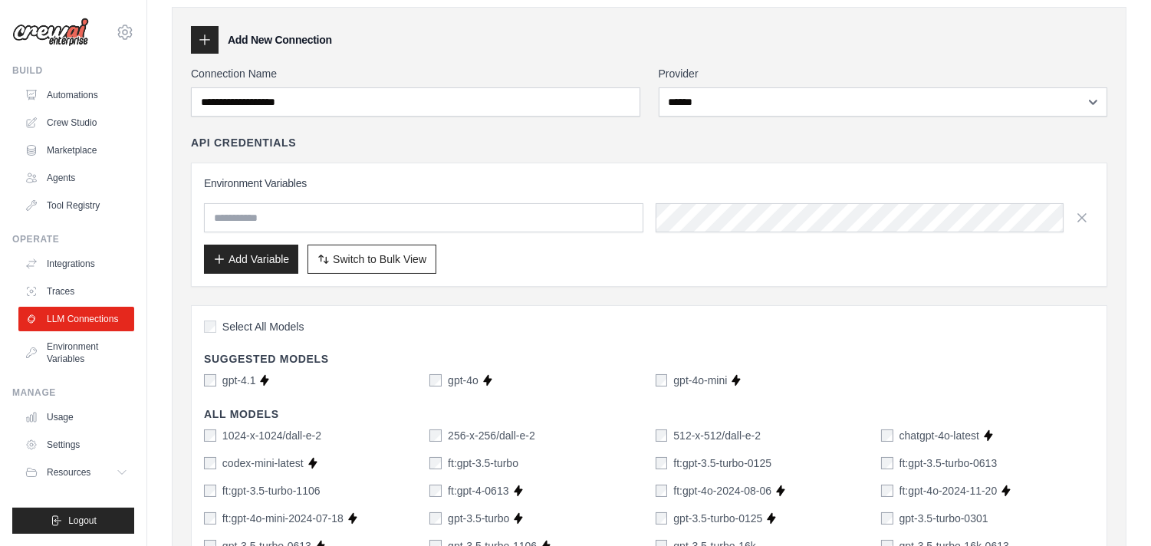
click at [235, 253] on button "Add Variable" at bounding box center [251, 258] width 94 height 29
click at [248, 256] on button "Add Variable" at bounding box center [251, 258] width 94 height 29
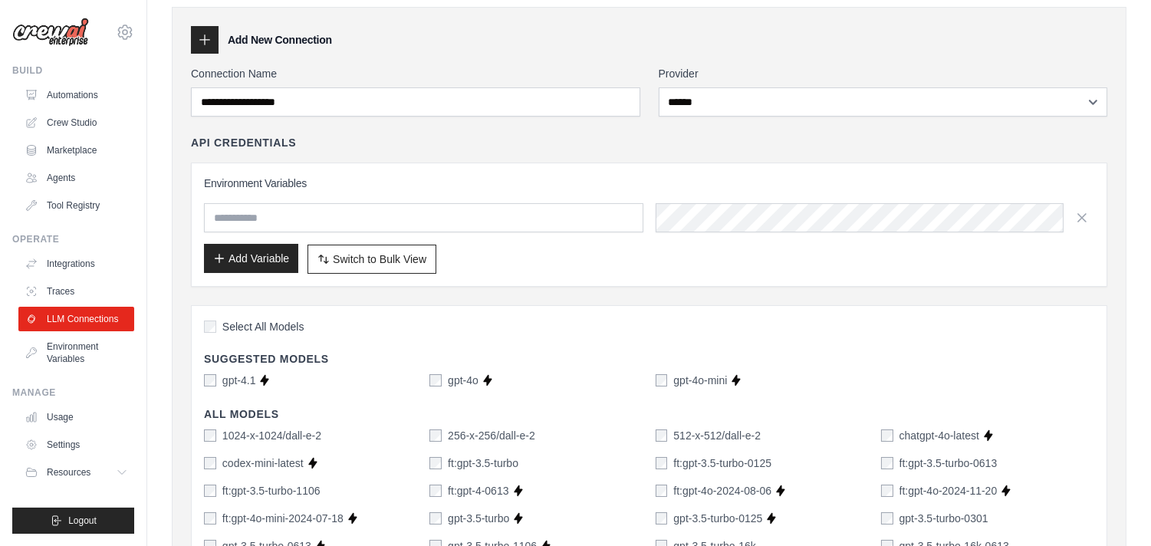
click at [248, 256] on button "Add Variable" at bounding box center [251, 258] width 94 height 29
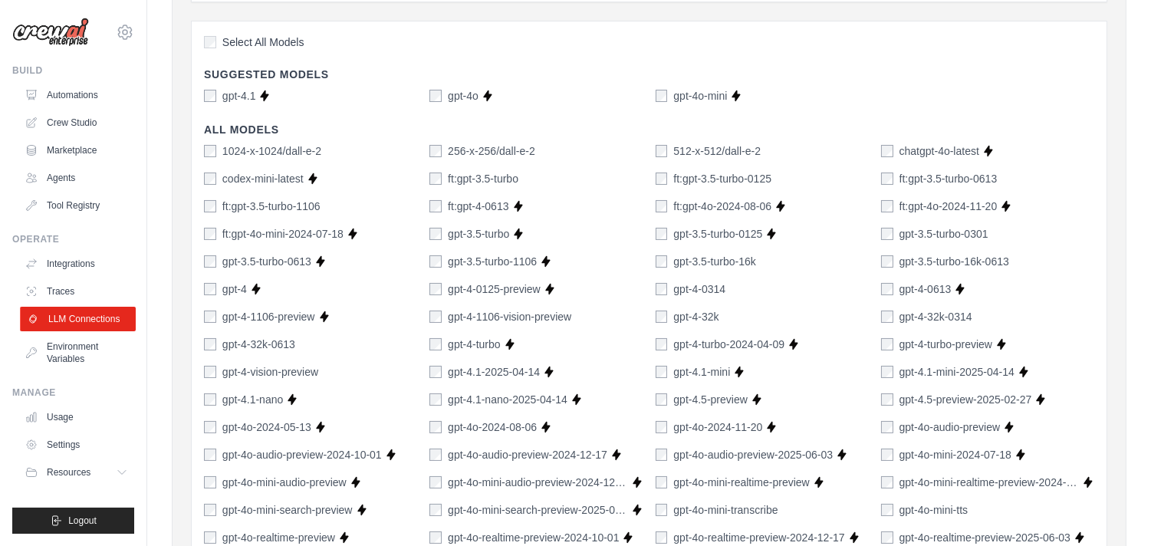
scroll to position [340, 0]
click at [112, 474] on button "Resources" at bounding box center [78, 472] width 116 height 25
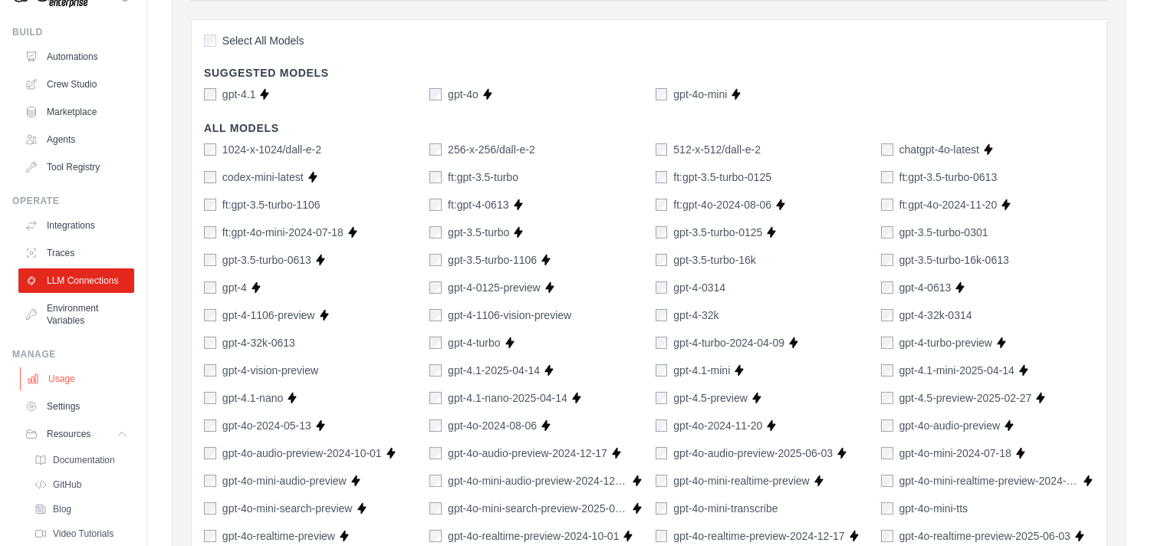
scroll to position [102, 0]
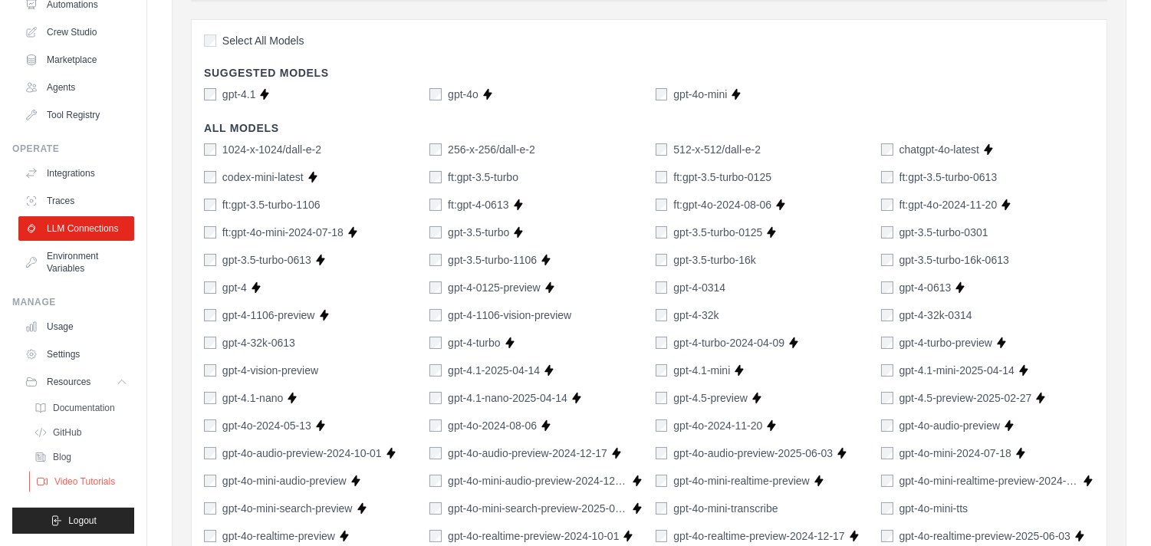
click at [100, 478] on span "Video Tutorials" at bounding box center [84, 481] width 61 height 12
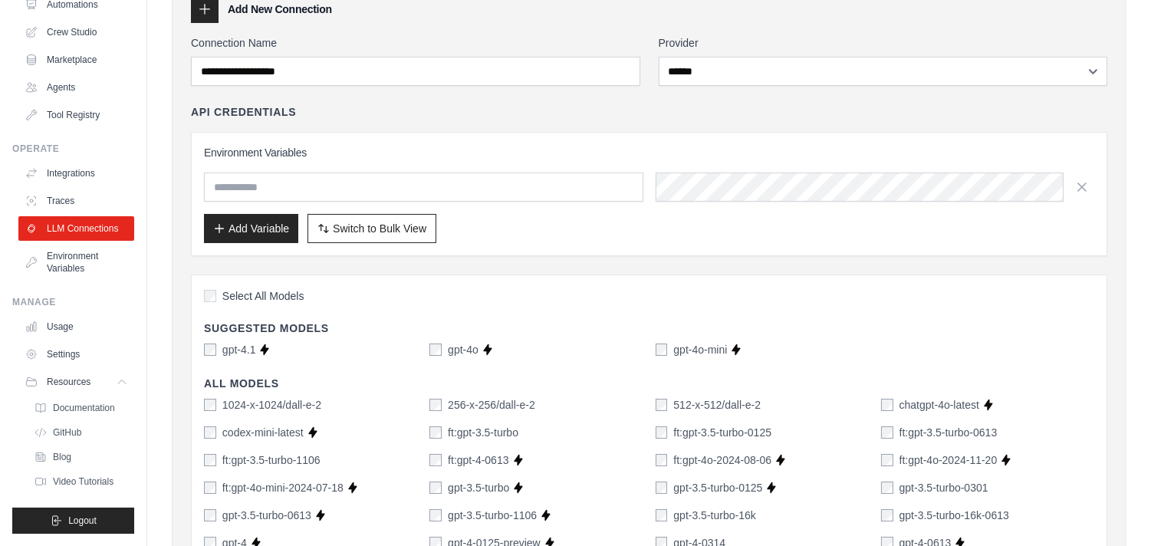
scroll to position [0, 0]
